Goal: Task Accomplishment & Management: Use online tool/utility

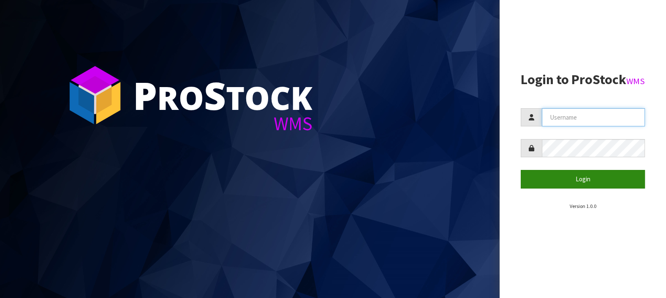
type input "LIFETIMEBRANDS"
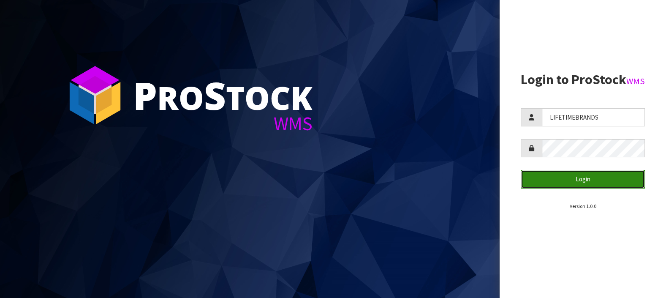
click at [578, 188] on button "Login" at bounding box center [583, 179] width 124 height 18
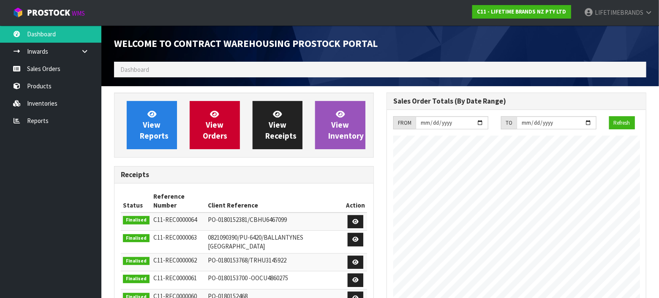
scroll to position [512, 272]
click at [133, 70] on span "Dashboard" at bounding box center [134, 69] width 29 height 8
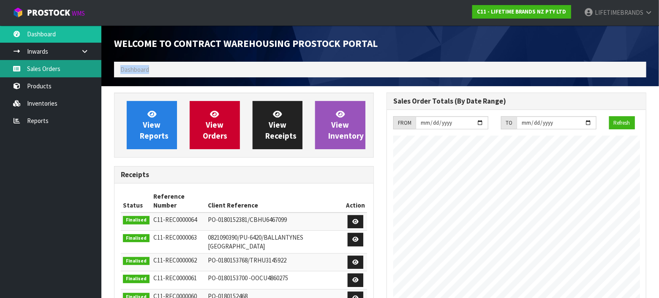
click at [47, 67] on link "Sales Orders" at bounding box center [50, 68] width 101 height 17
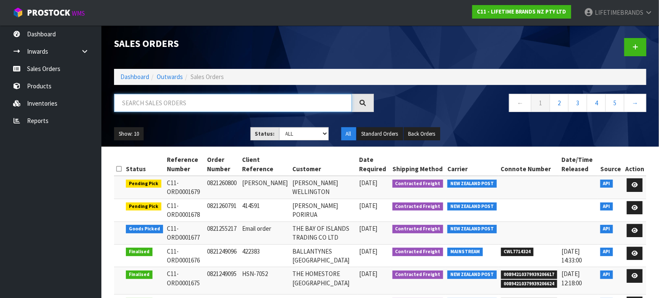
click at [190, 94] on input "text" at bounding box center [233, 103] width 238 height 18
type input "0821173986"
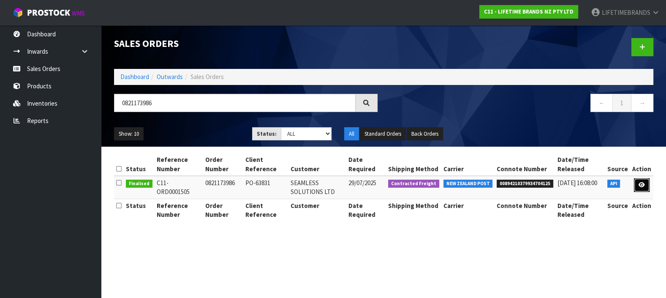
click at [642, 180] on link at bounding box center [642, 185] width 16 height 14
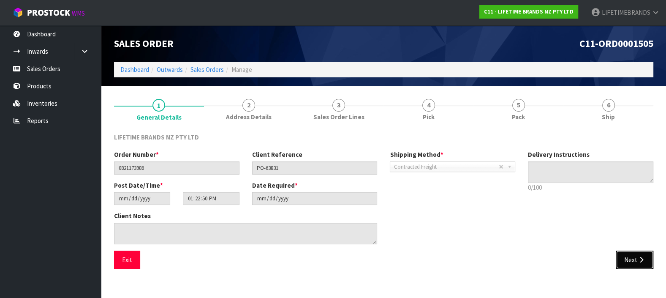
click at [624, 259] on button "Next" at bounding box center [634, 259] width 37 height 18
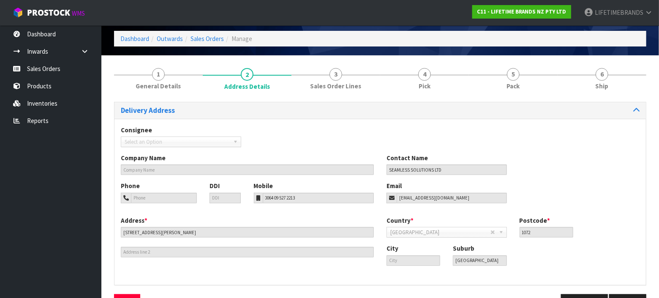
scroll to position [46, 0]
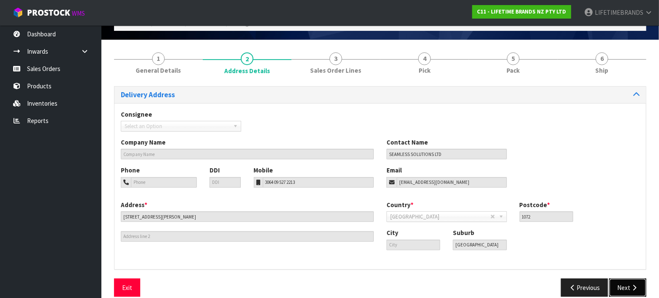
click at [627, 282] on button "Next" at bounding box center [627, 287] width 37 height 18
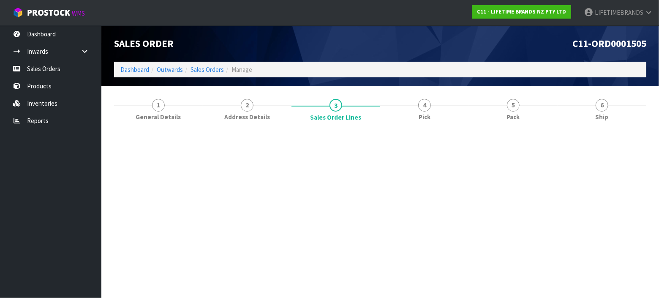
scroll to position [0, 0]
